Goal: Task Accomplishment & Management: Use online tool/utility

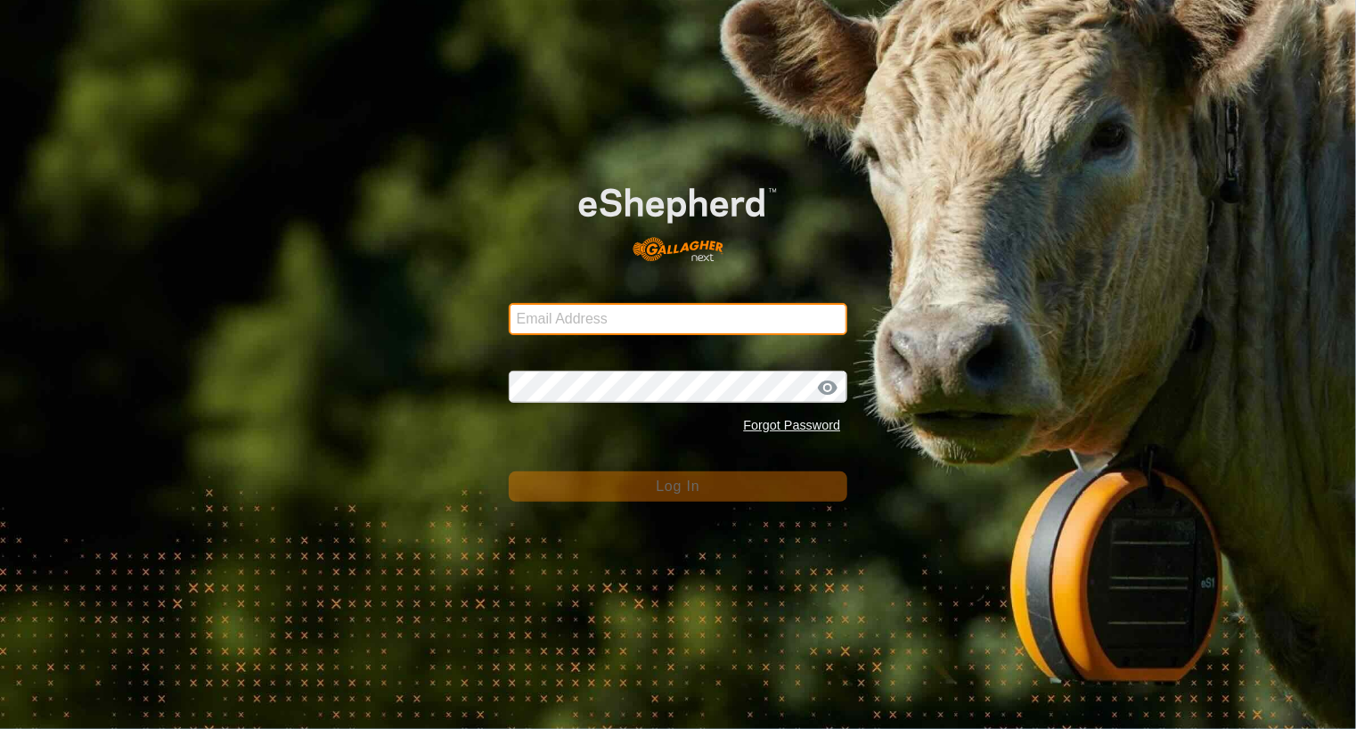
type input "[EMAIL_ADDRESS][DOMAIN_NAME]"
click at [678, 491] on span "Log In" at bounding box center [678, 485] width 44 height 15
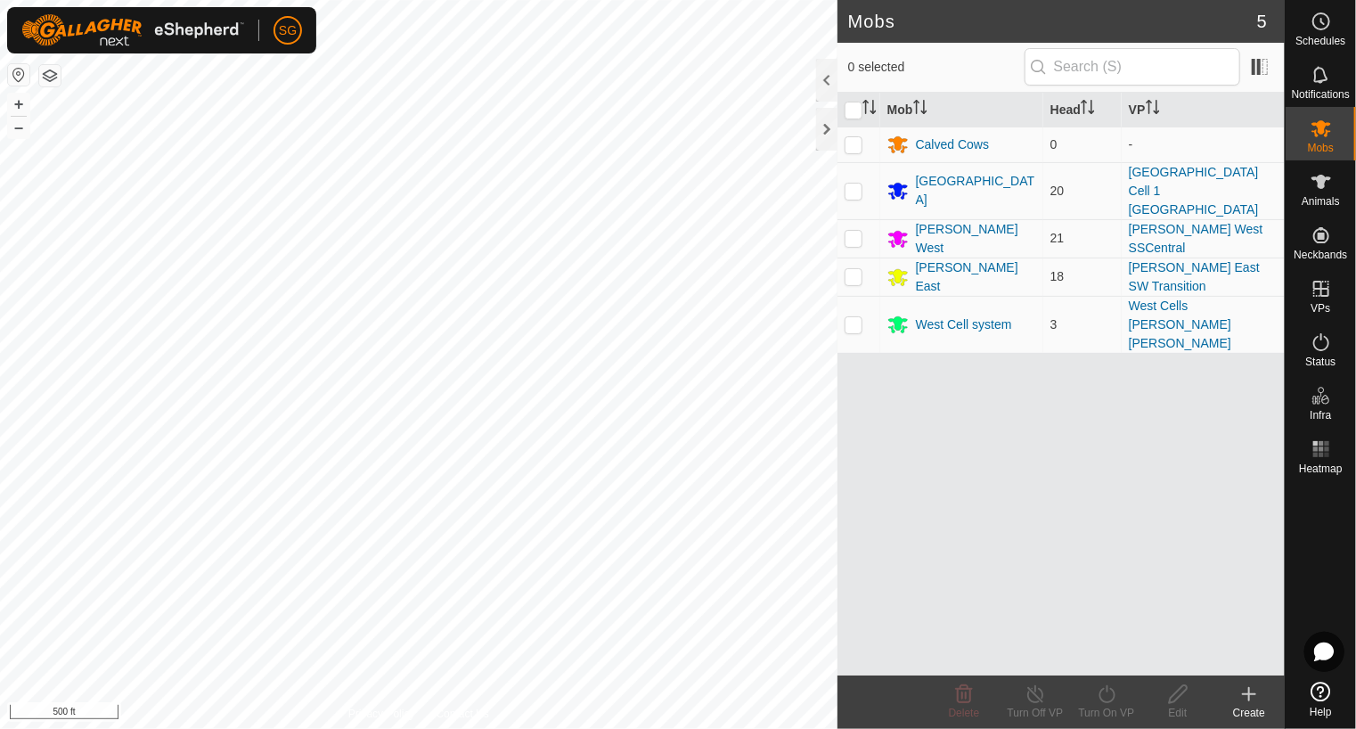
click at [0, 392] on html "SG Schedules Notifications Mobs Animals Neckbands VPs Status Infra Heatmap Help…" at bounding box center [678, 364] width 1356 height 729
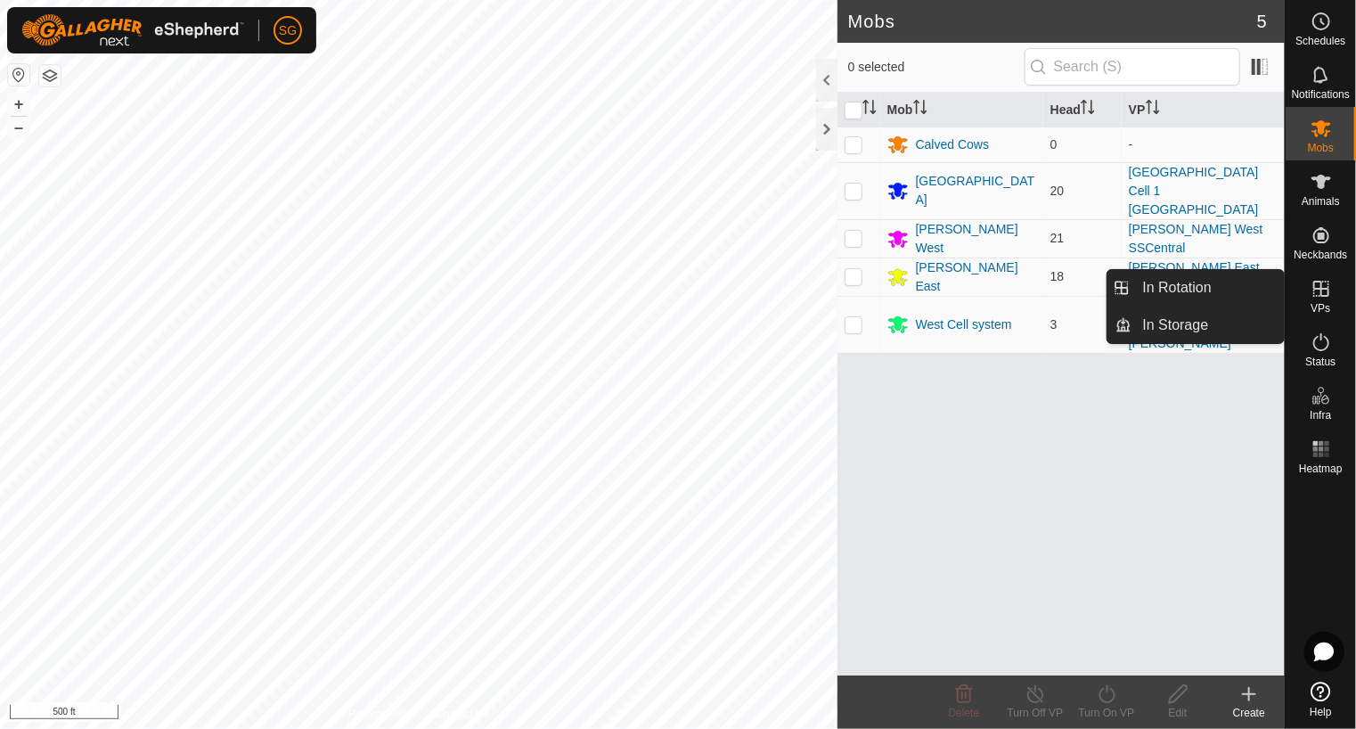
click at [1316, 298] on icon at bounding box center [1320, 288] width 21 height 21
click at [1183, 286] on link "In Rotation" at bounding box center [1208, 288] width 152 height 36
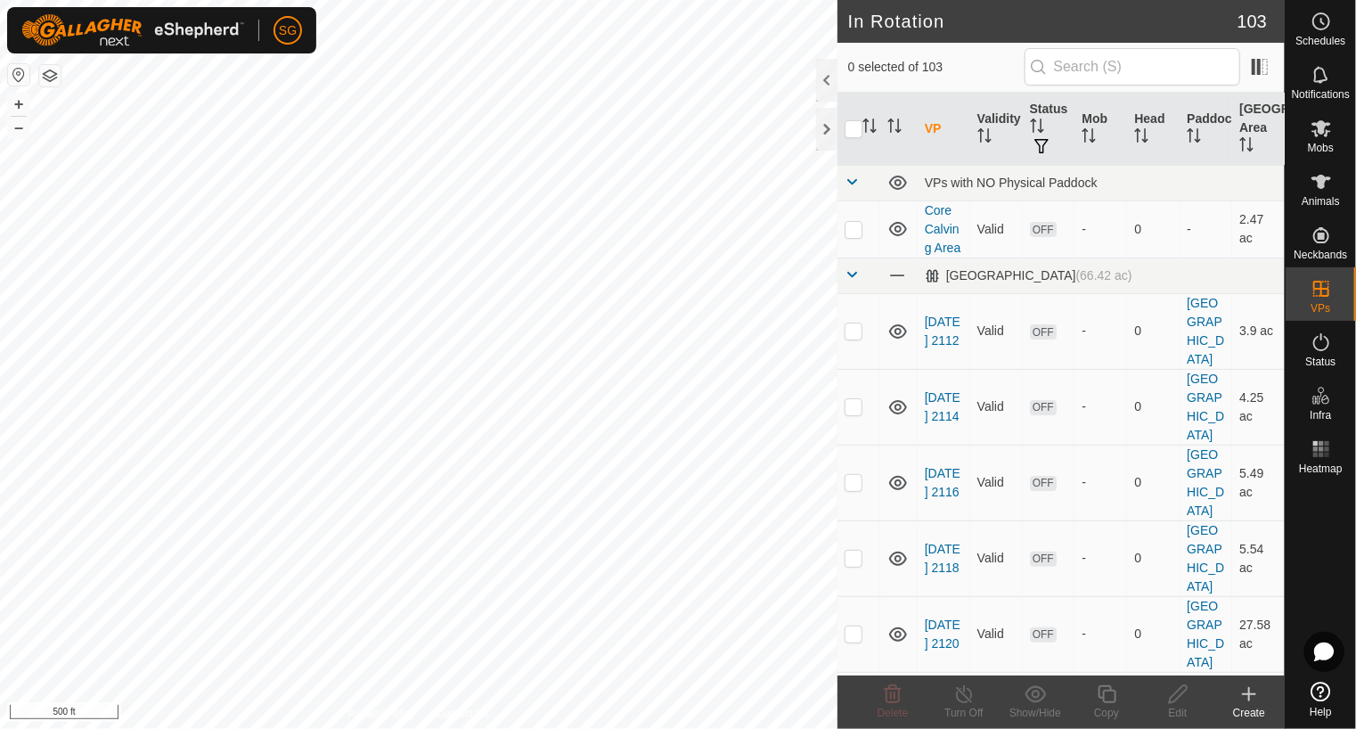
click at [1250, 694] on icon at bounding box center [1248, 694] width 12 height 0
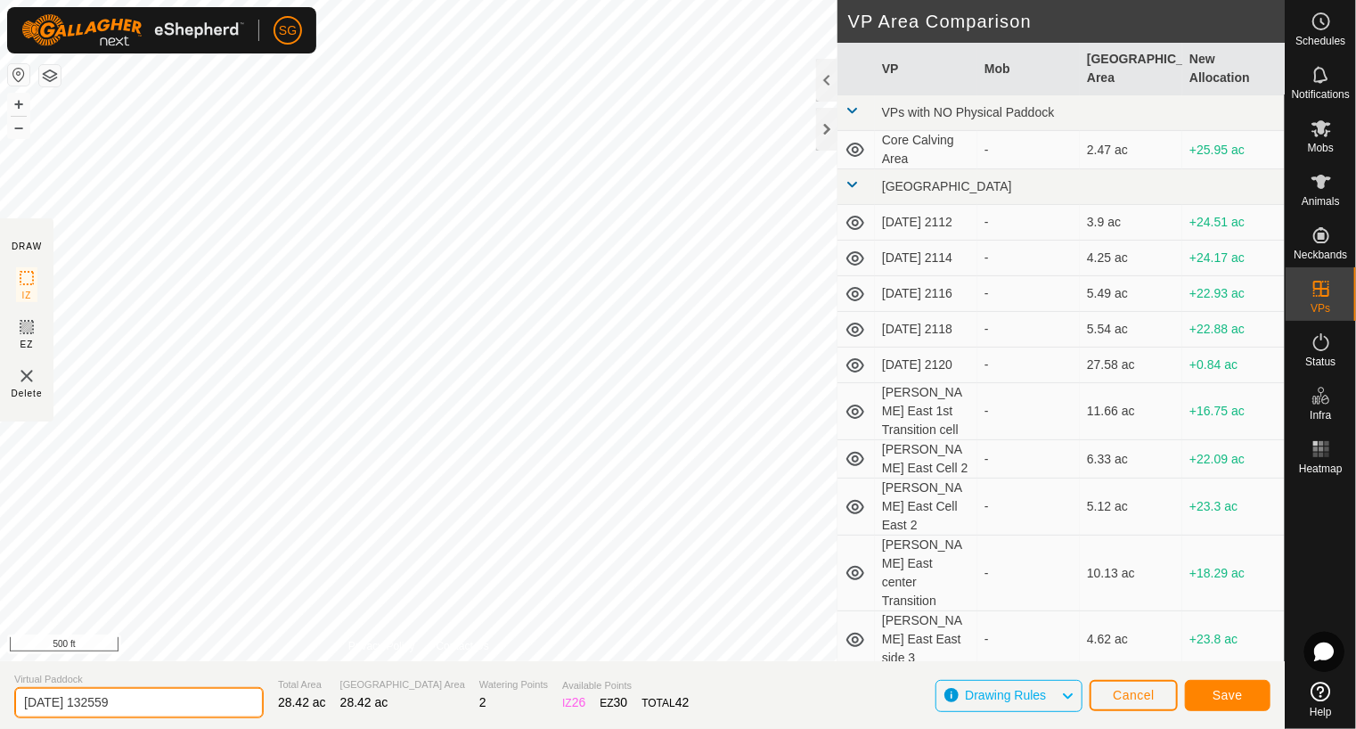
click at [232, 702] on input "[DATE] 132559" at bounding box center [138, 702] width 249 height 31
type input "2"
type input "twin lakes cell 1 1st west transition"
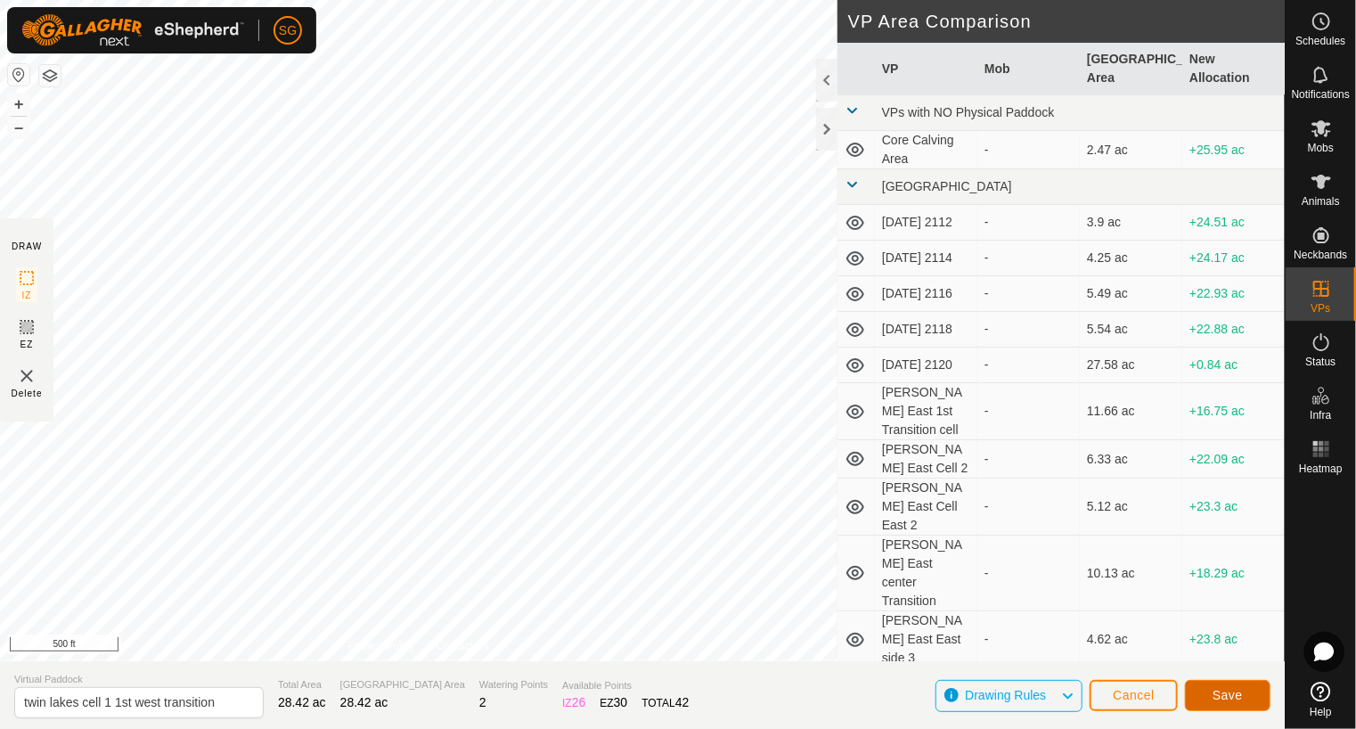
click at [1221, 695] on span "Save" at bounding box center [1227, 695] width 30 height 14
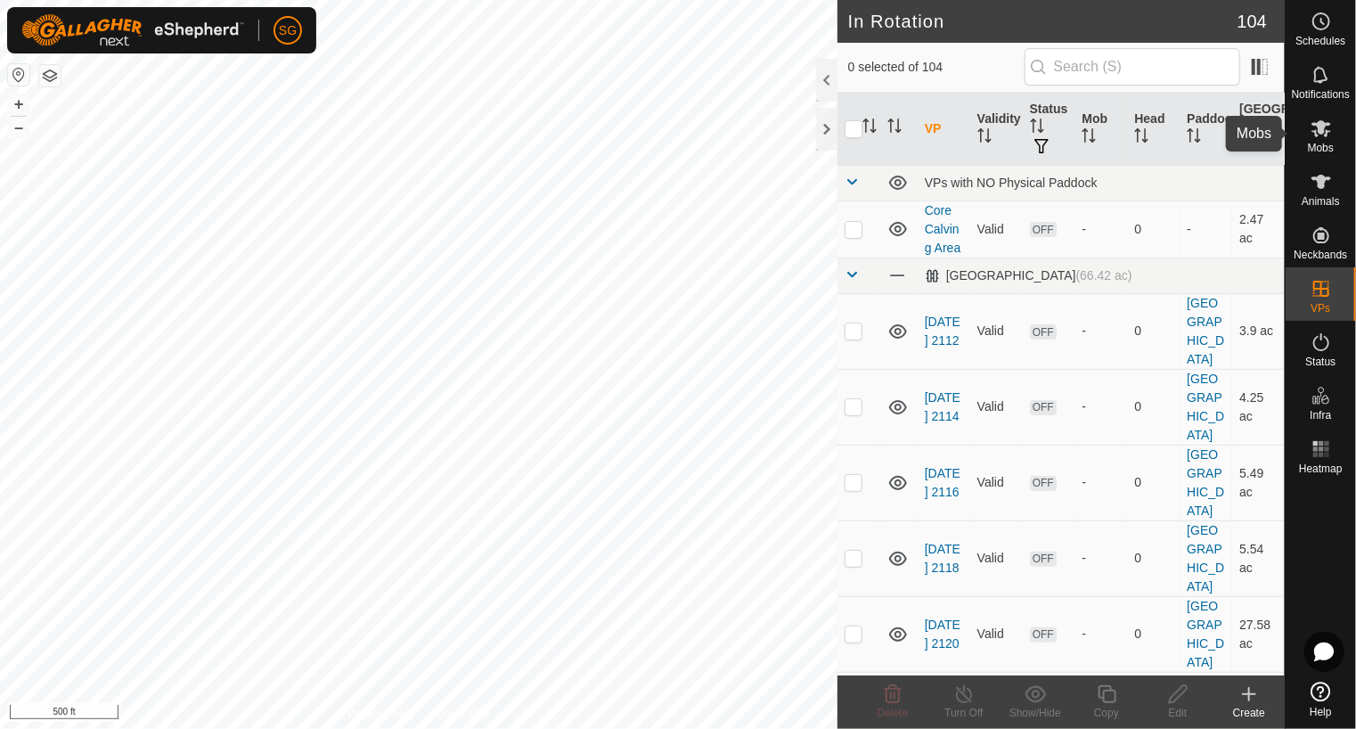
click at [1317, 122] on icon at bounding box center [1321, 128] width 20 height 17
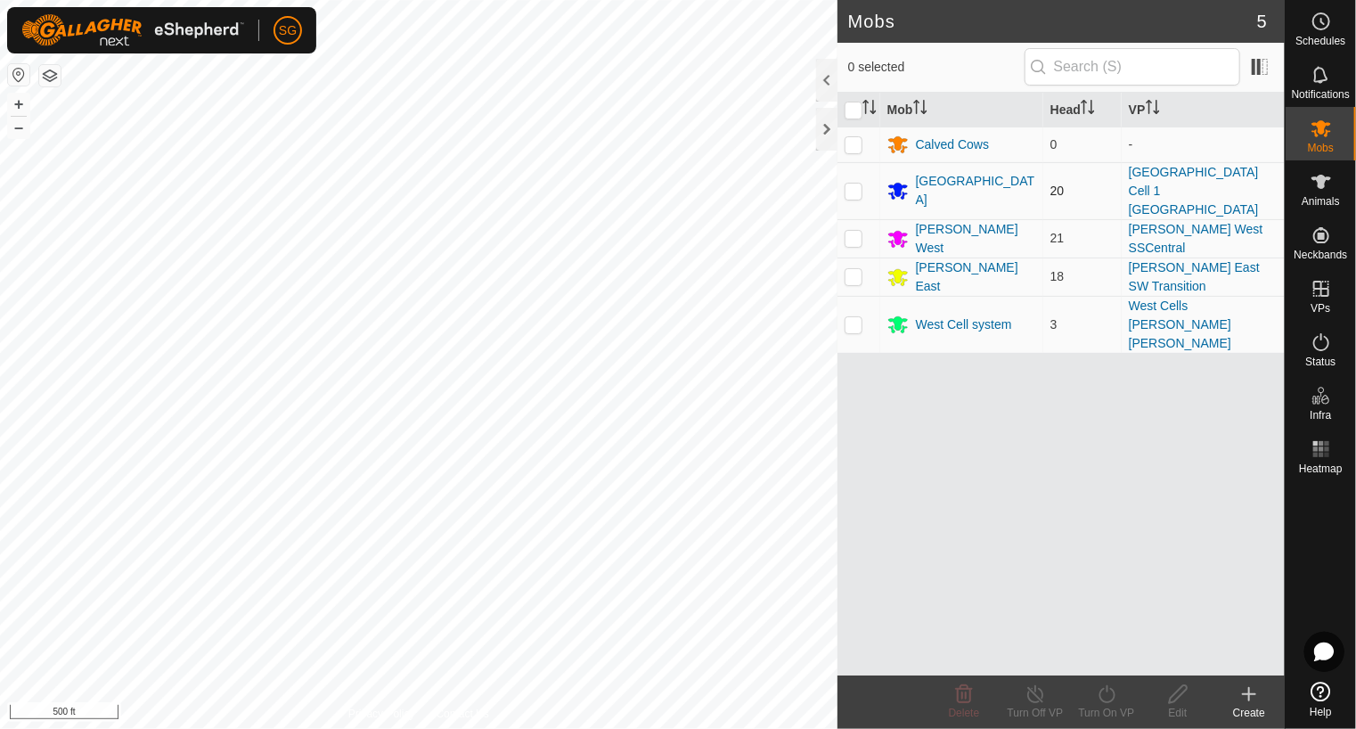
click at [859, 183] on p-checkbox at bounding box center [853, 190] width 18 height 14
checkbox input "true"
click at [965, 180] on div "[GEOGRAPHIC_DATA]" at bounding box center [976, 190] width 120 height 37
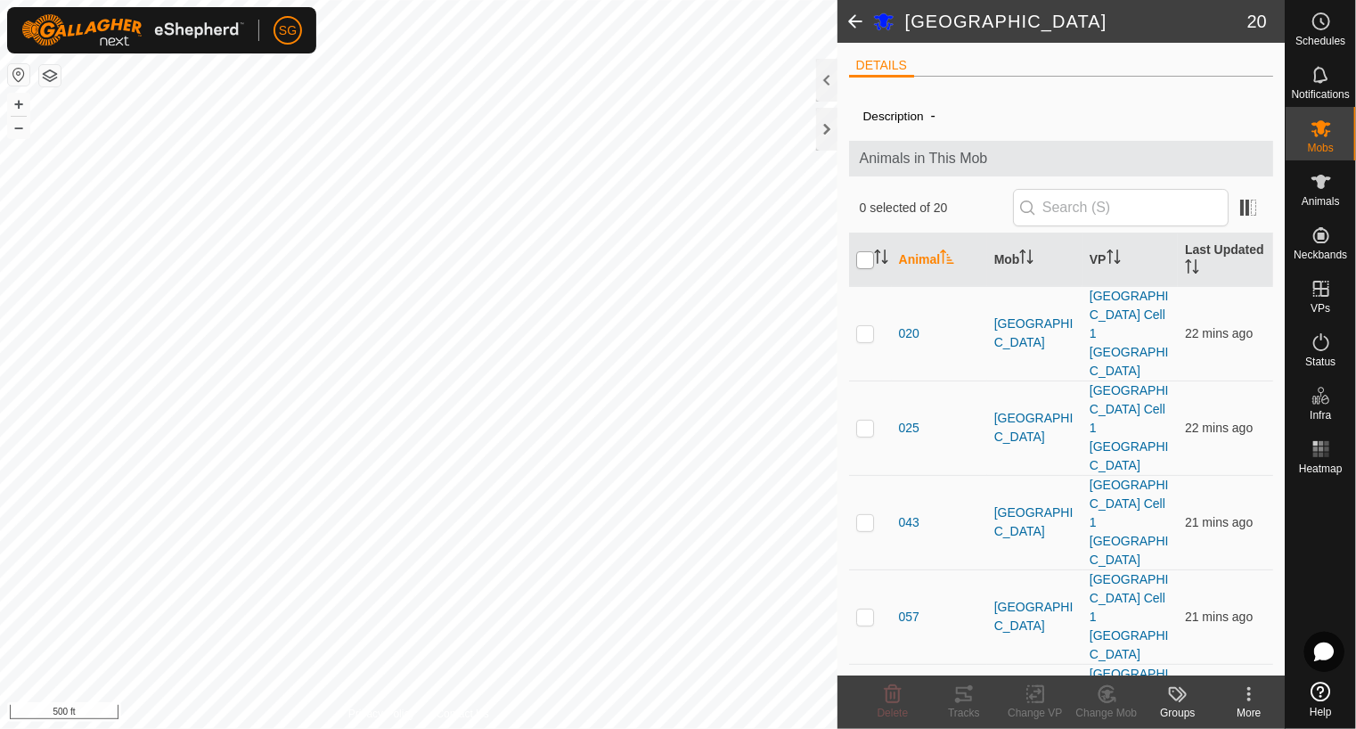
click at [869, 263] on input "checkbox" at bounding box center [865, 260] width 18 height 18
checkbox input "true"
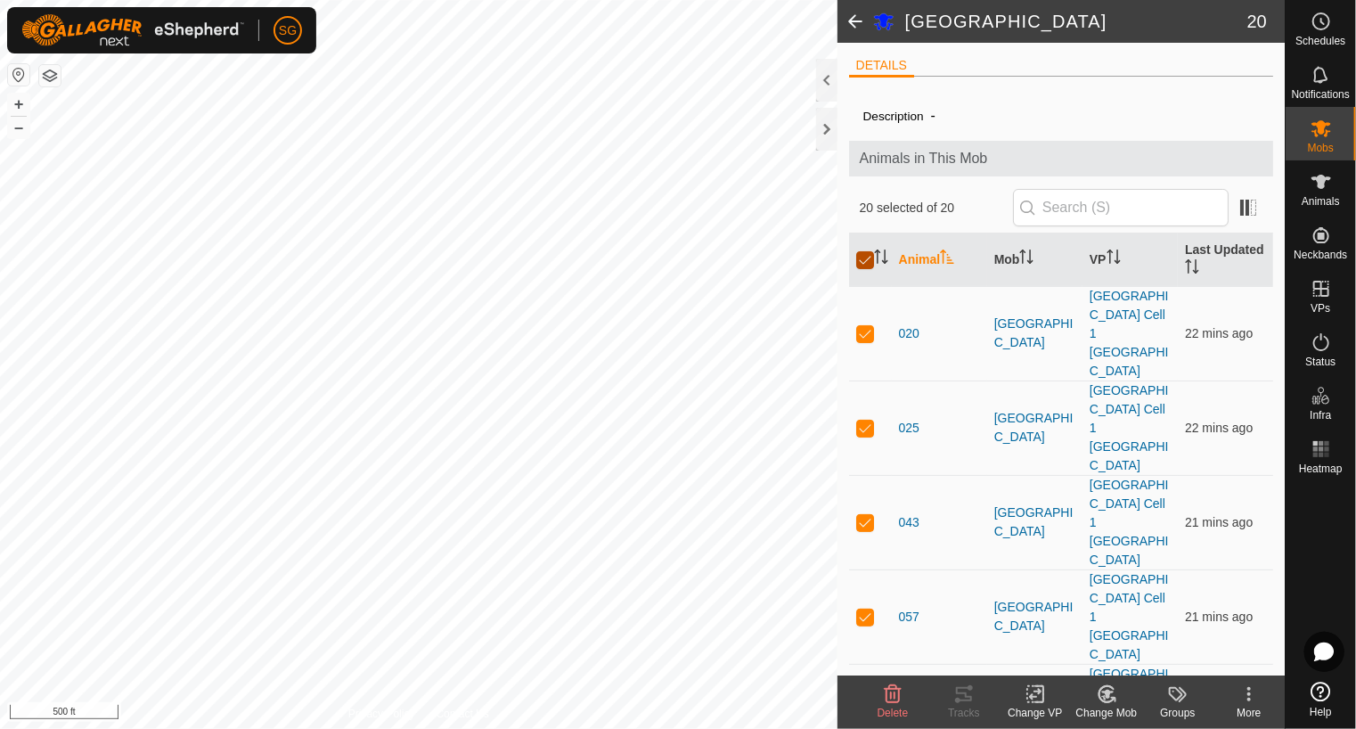
checkbox input "true"
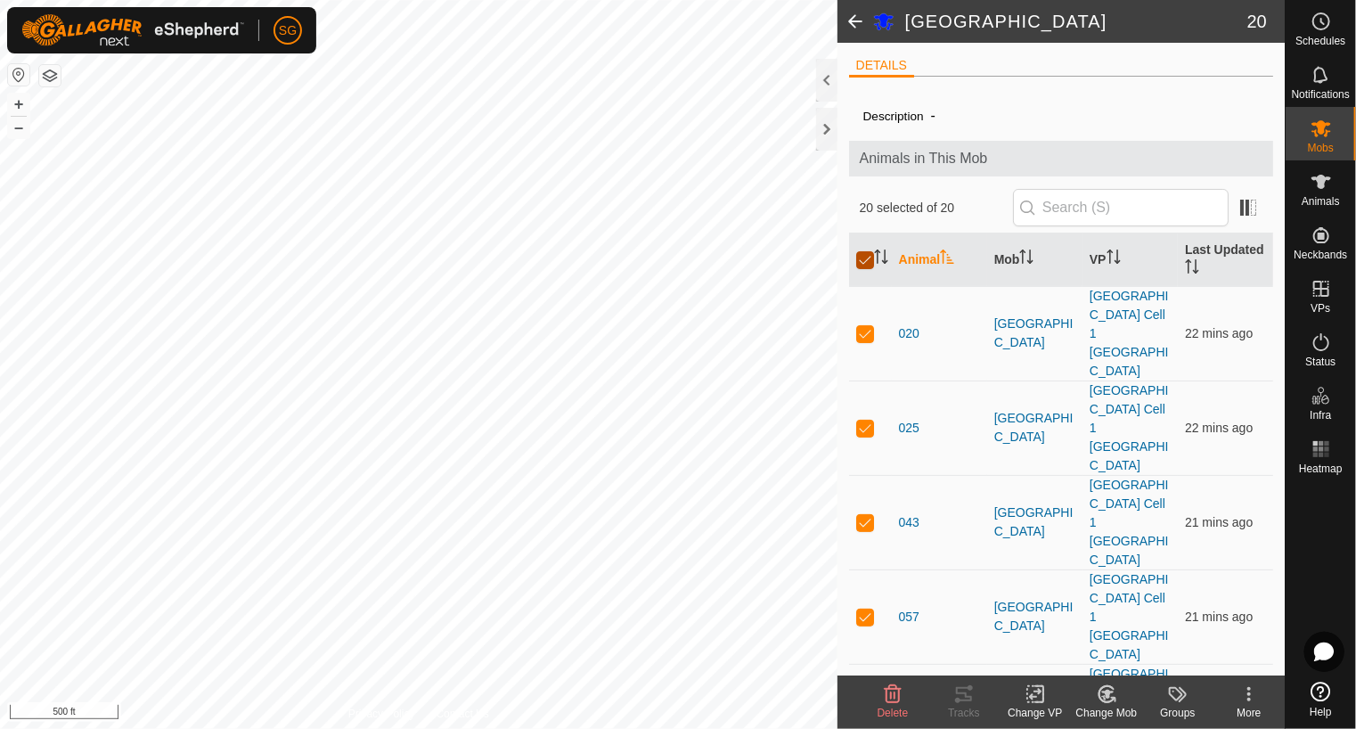
checkbox input "true"
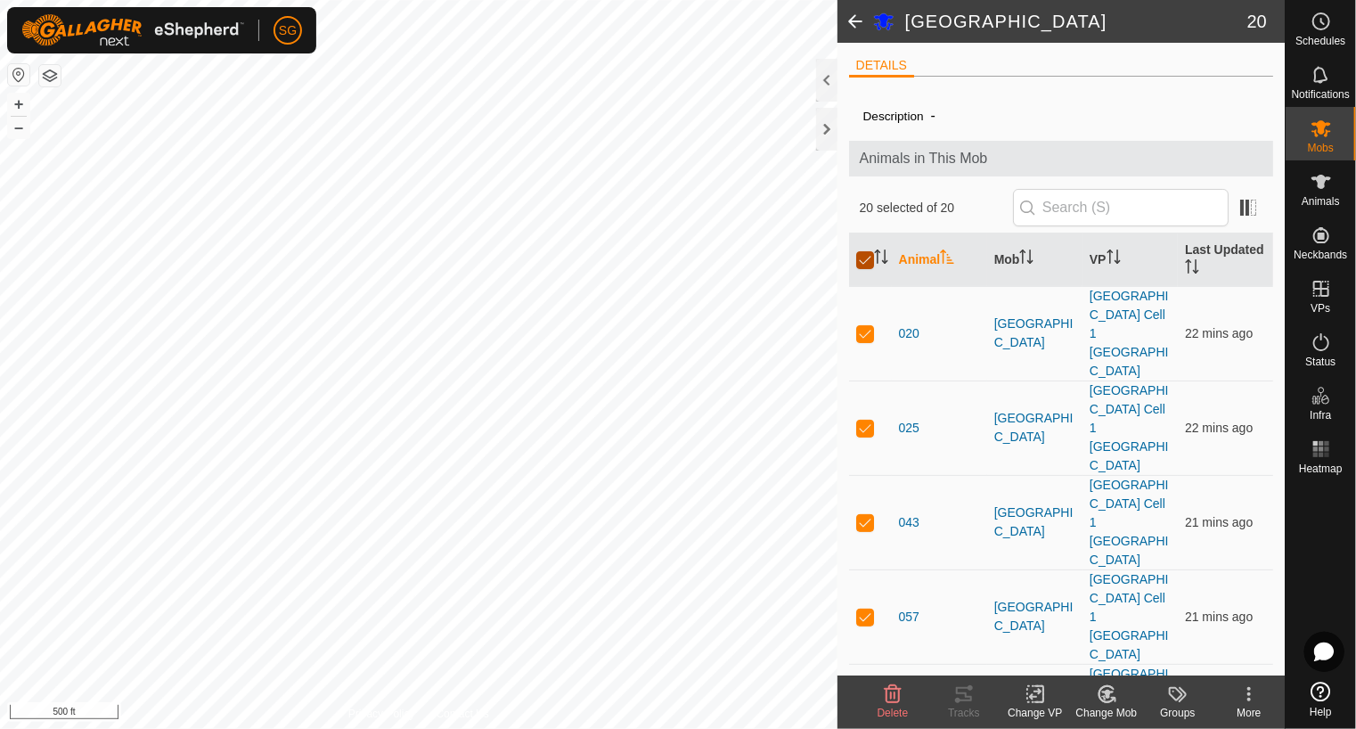
checkbox input "true"
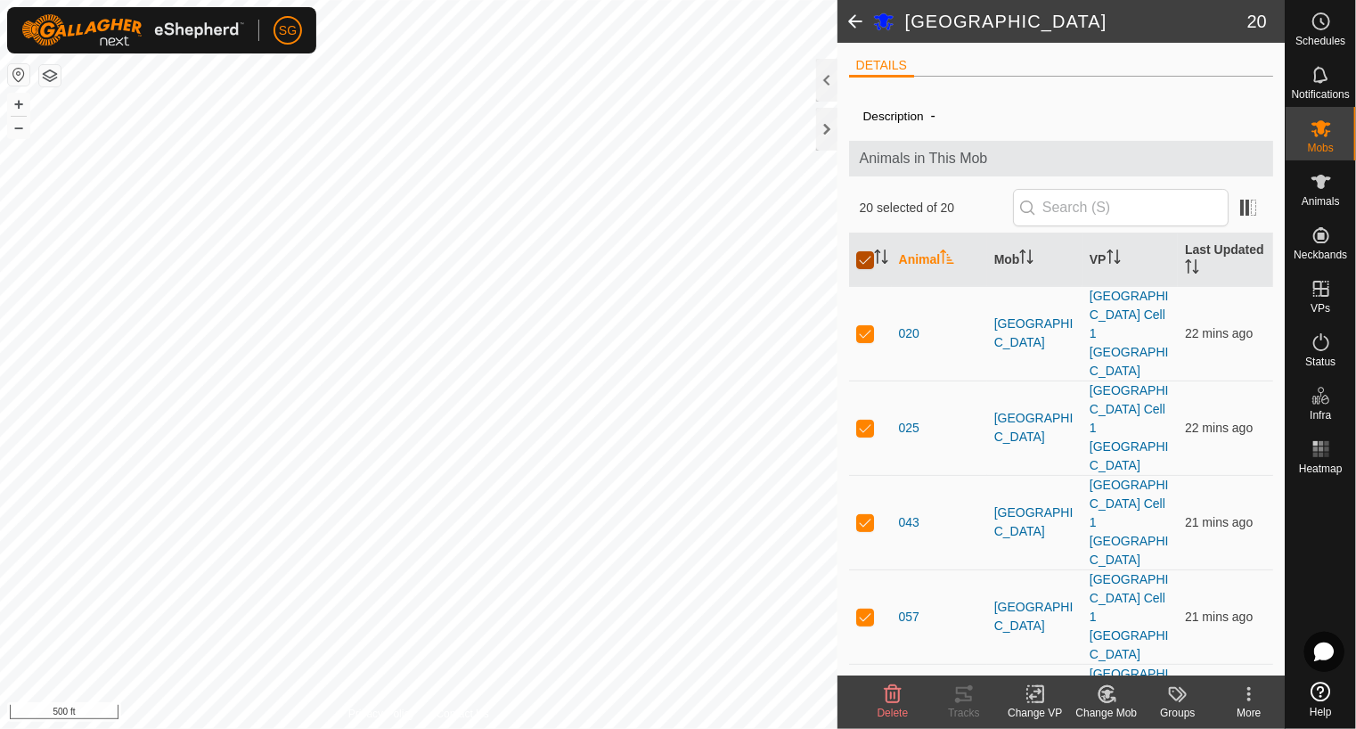
checkbox input "true"
click at [1032, 695] on icon at bounding box center [1035, 694] width 12 height 12
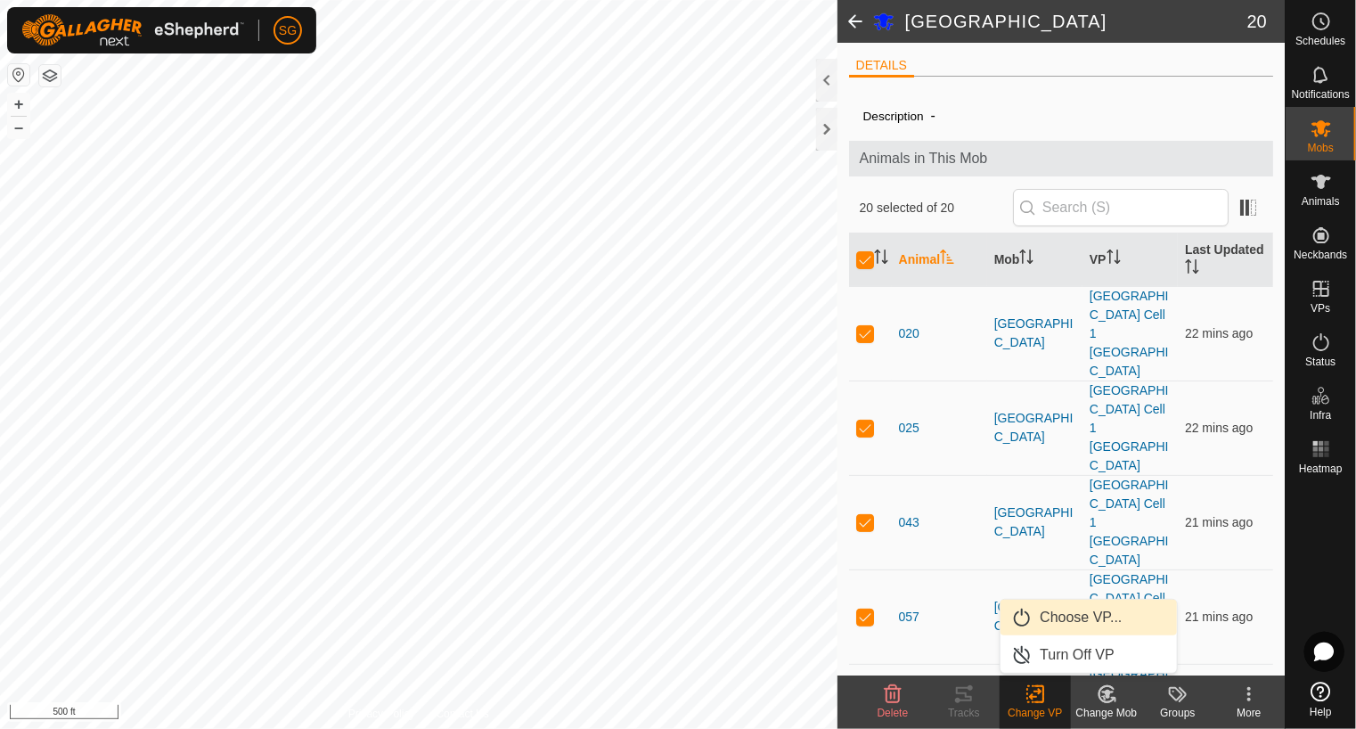
click at [1065, 623] on link "Choose VP..." at bounding box center [1088, 617] width 176 height 36
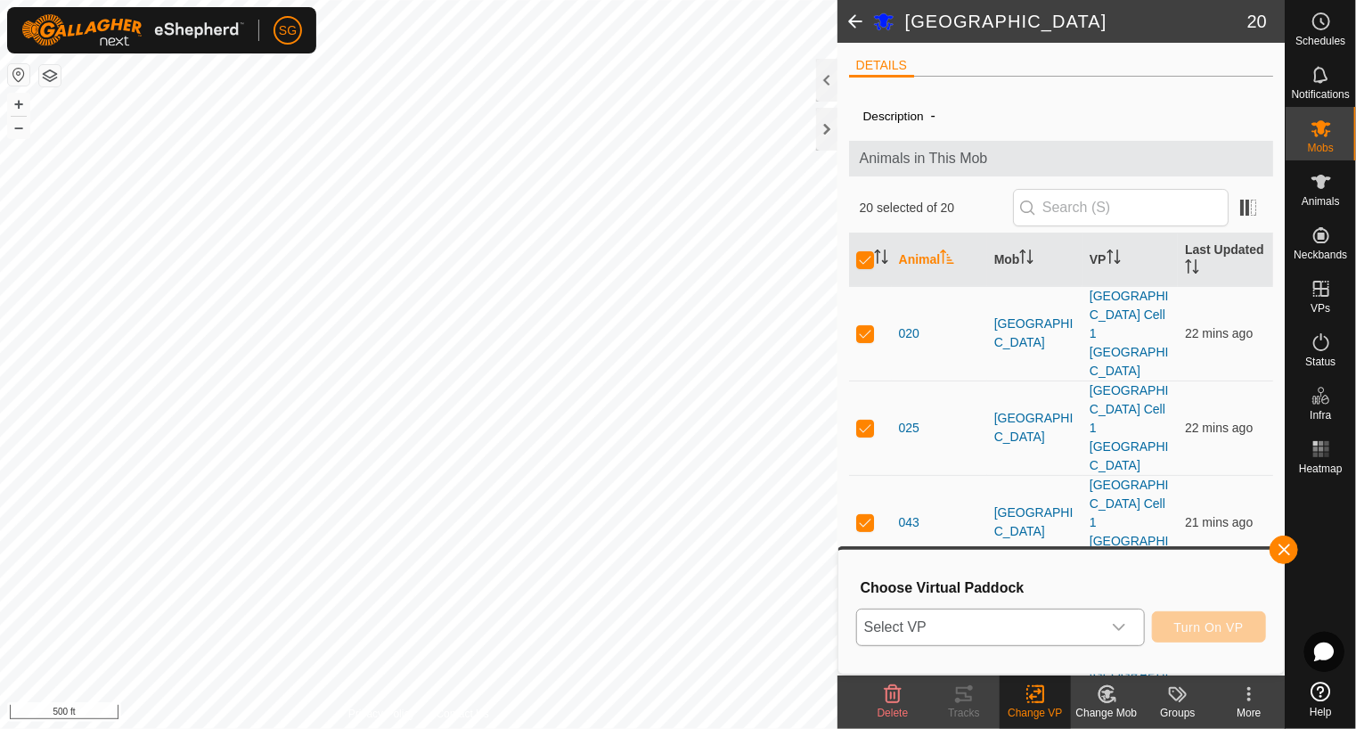
click at [982, 638] on span "Select VP" at bounding box center [979, 627] width 244 height 36
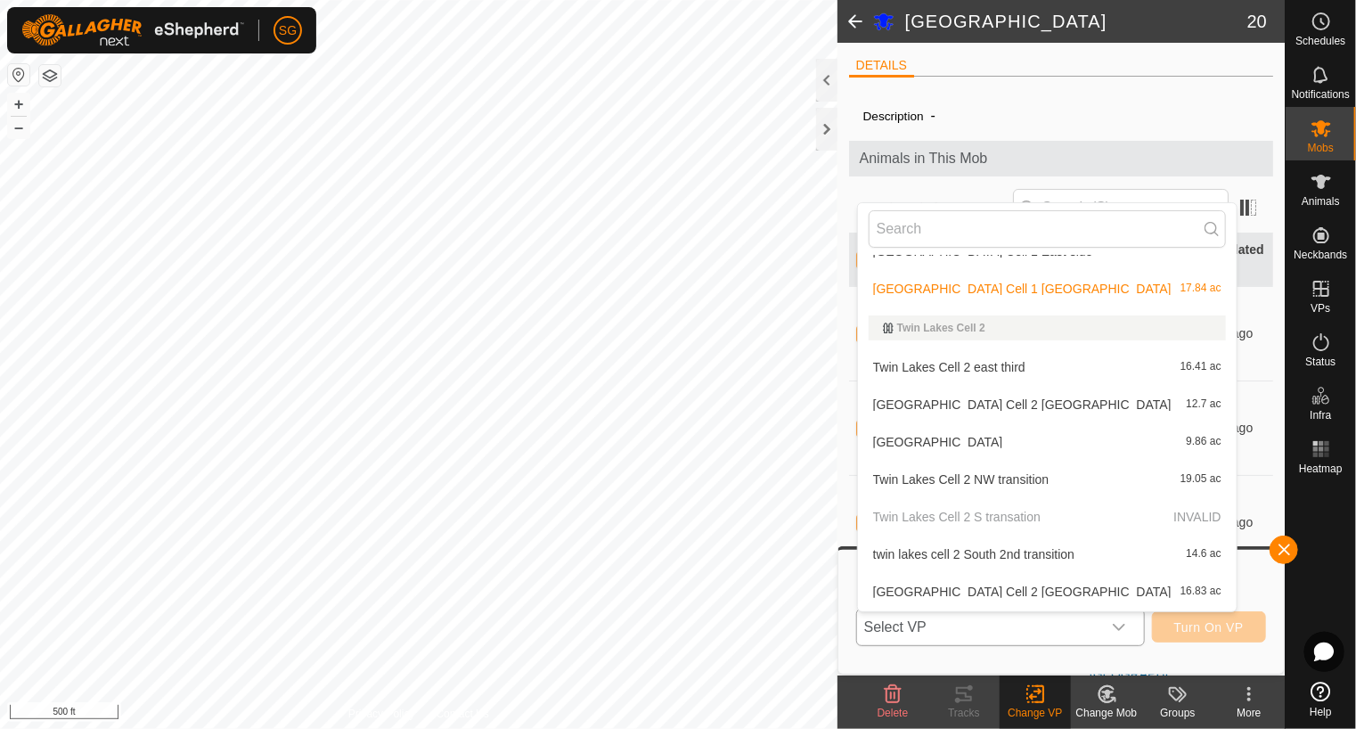
scroll to position [3028, 0]
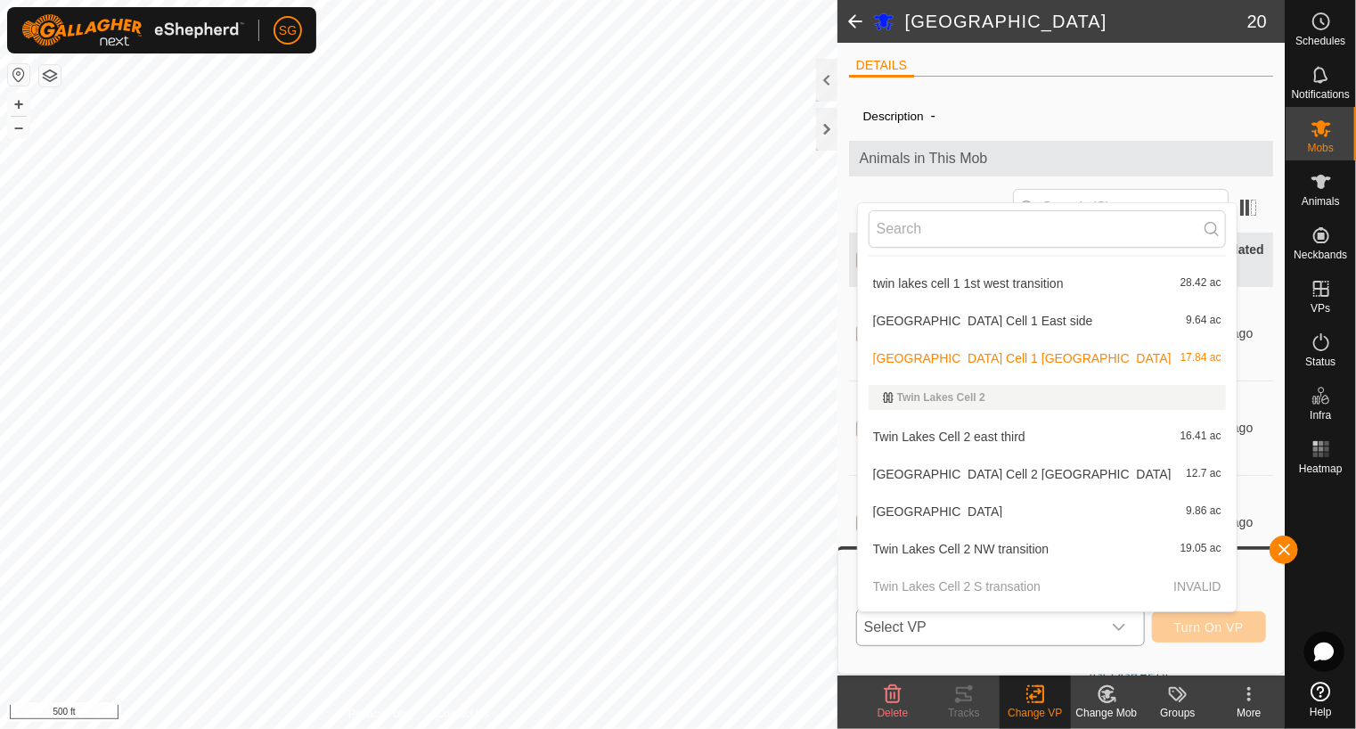
click at [921, 283] on li "twin lakes cell 1 1st west transition 28.42 ac" at bounding box center [1047, 283] width 379 height 36
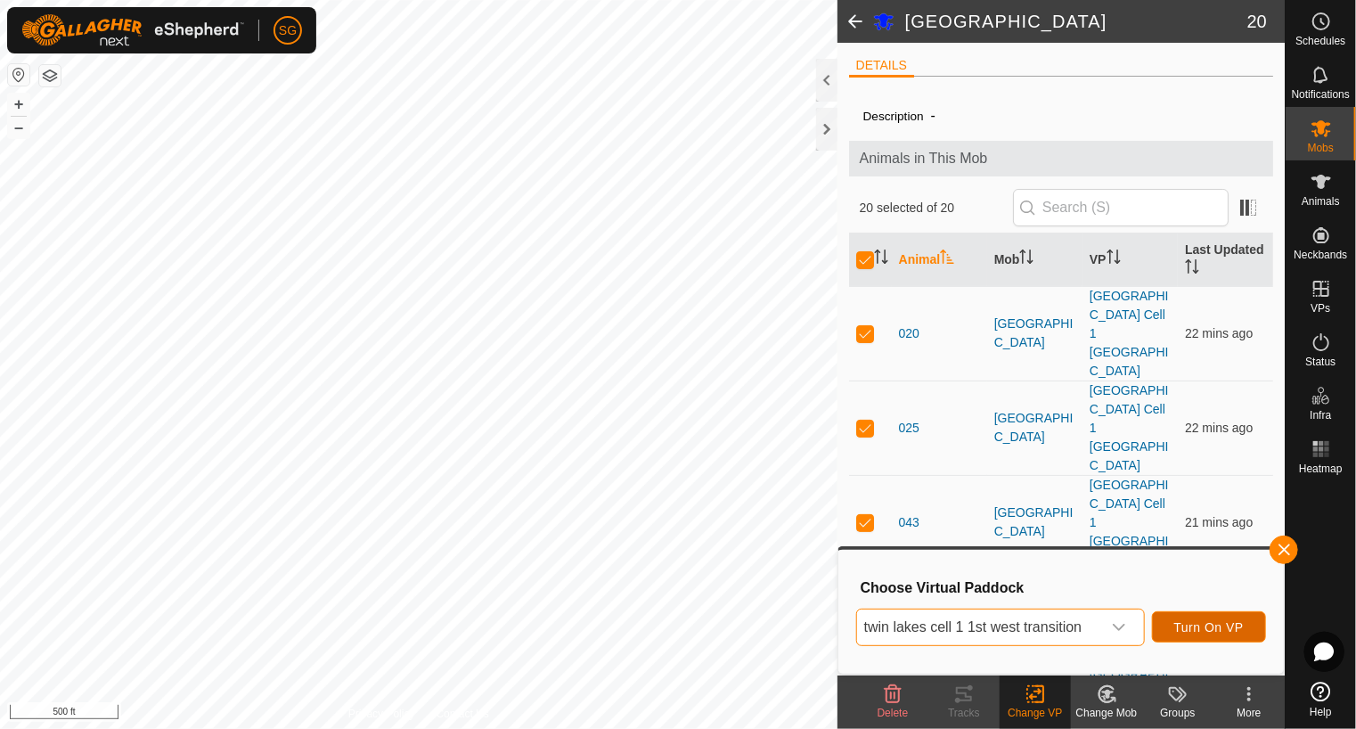
click at [1186, 624] on span "Turn On VP" at bounding box center [1208, 627] width 69 height 14
